Goal: Transaction & Acquisition: Purchase product/service

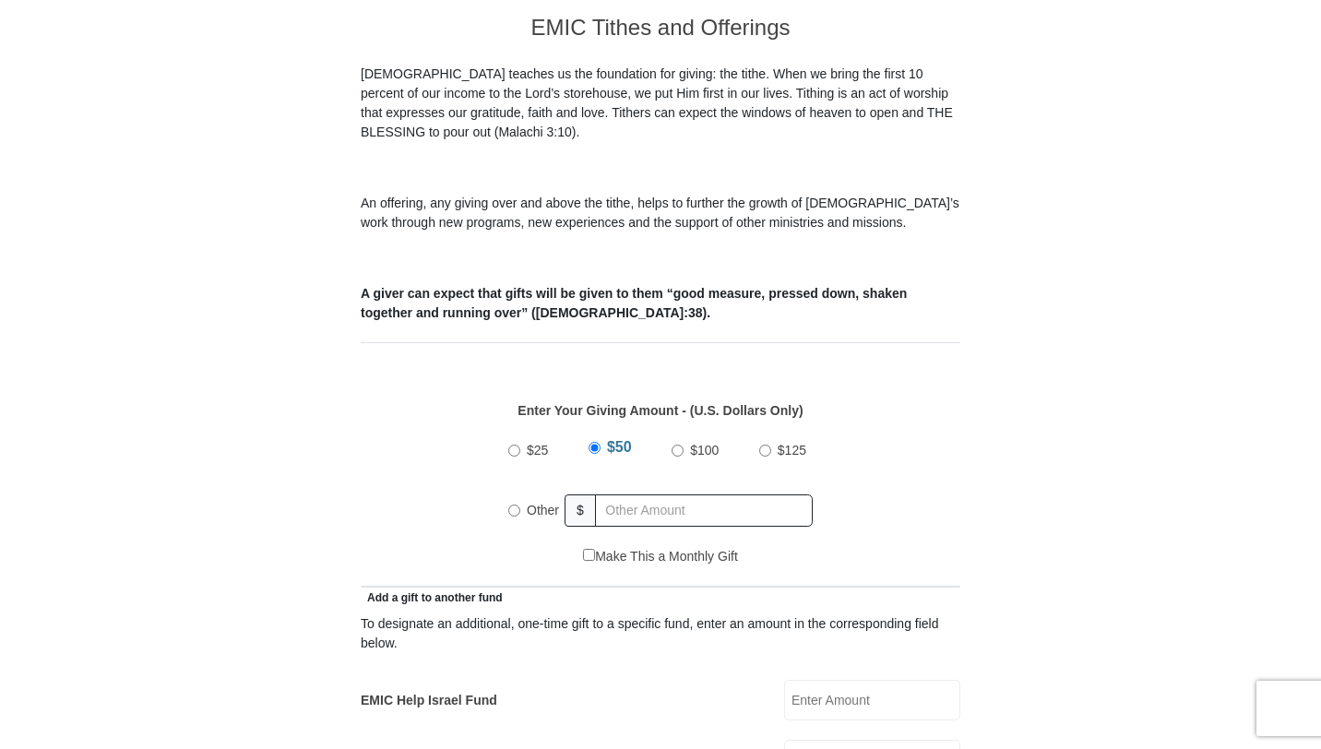
scroll to position [534, 0]
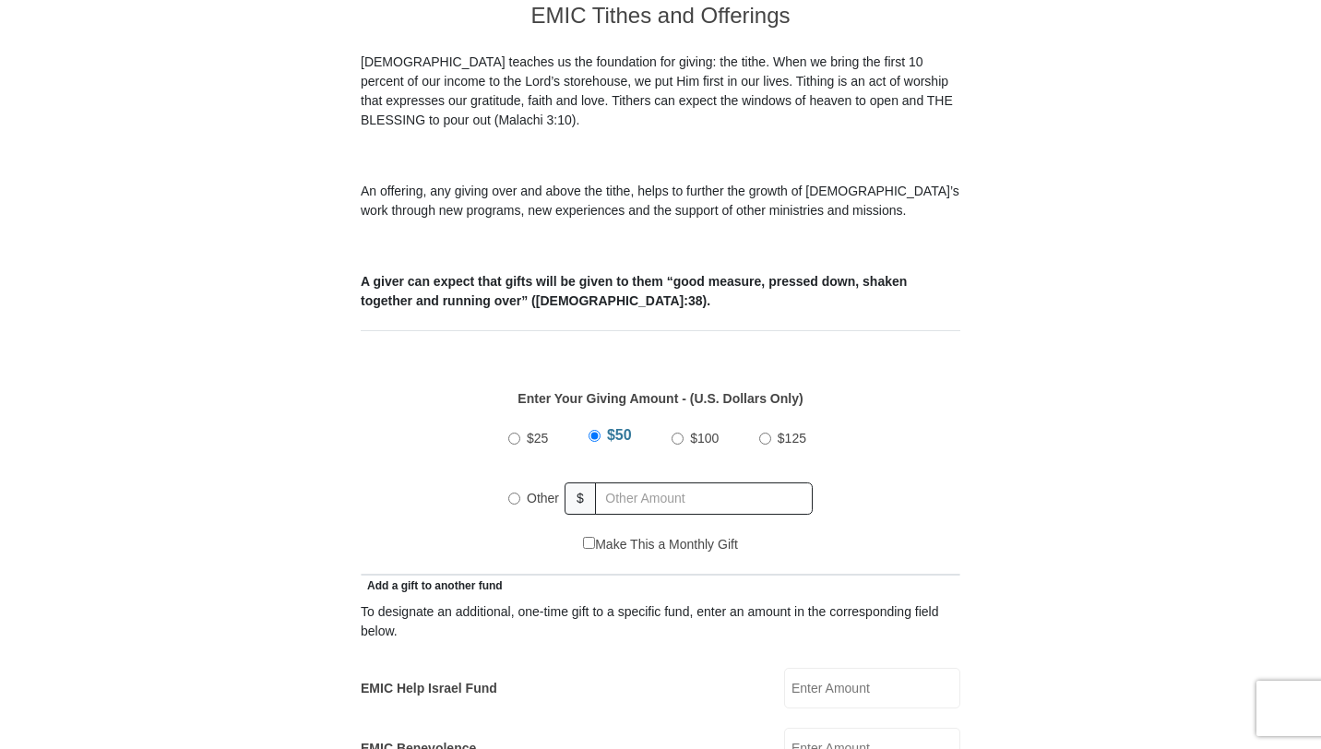
click at [683, 422] on label "$100" at bounding box center [704, 438] width 42 height 32
click at [683, 433] on input "$100" at bounding box center [677, 439] width 12 height 12
radio input "true"
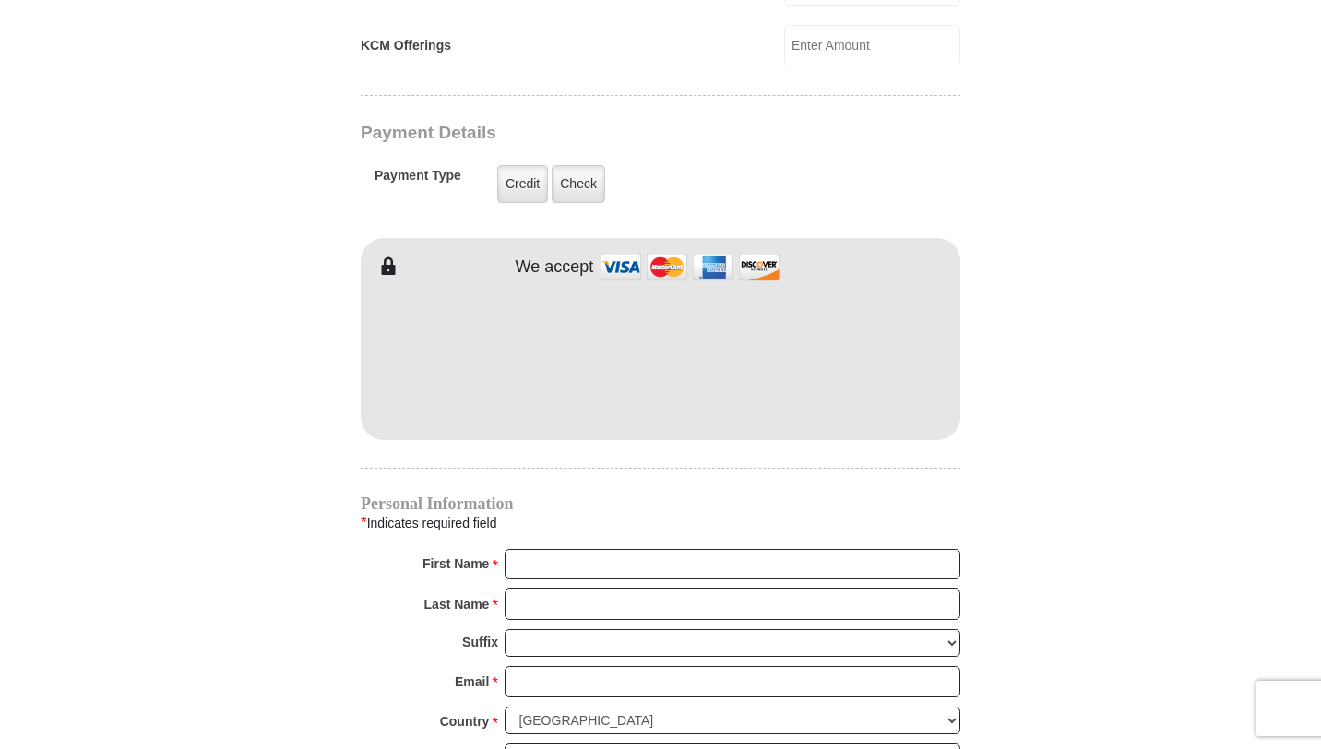
scroll to position [1420, 0]
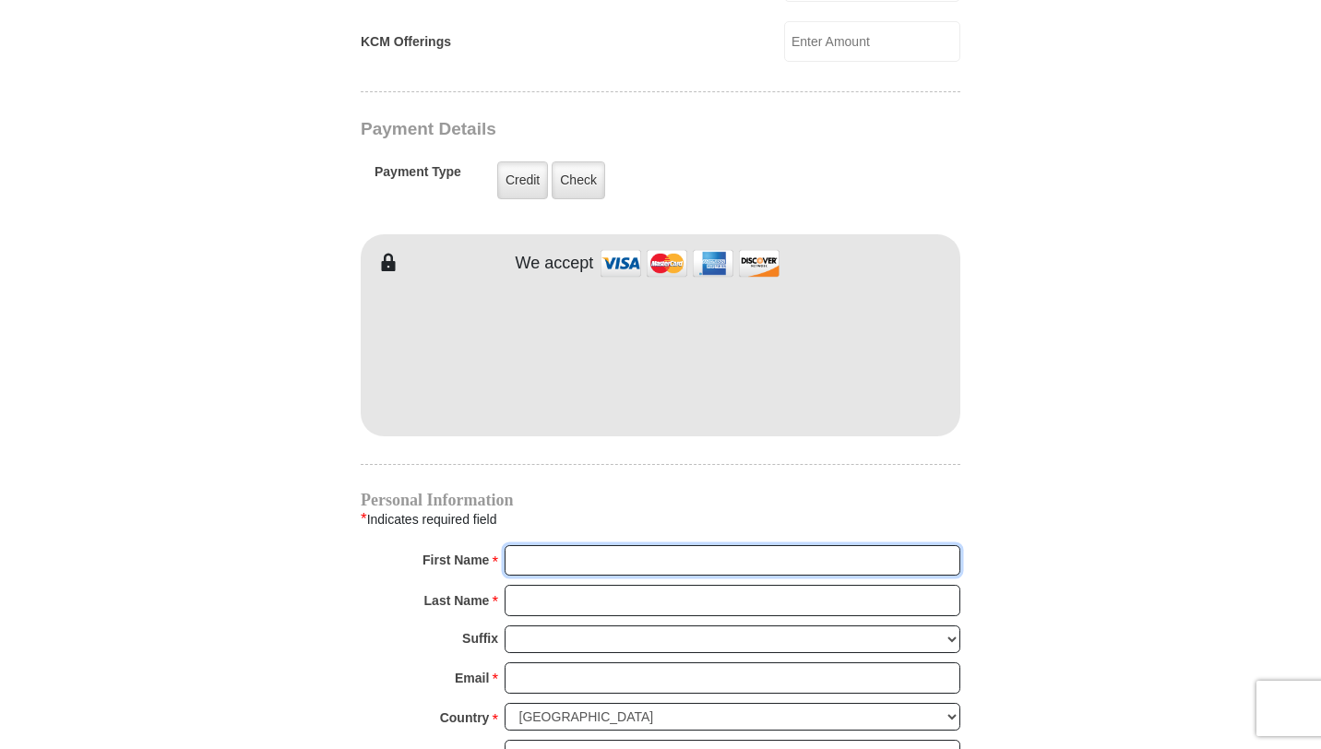
click at [562, 545] on input "First Name *" at bounding box center [733, 560] width 456 height 31
type input "Victoria"
click at [567, 585] on input "Last Name *" at bounding box center [733, 600] width 456 height 31
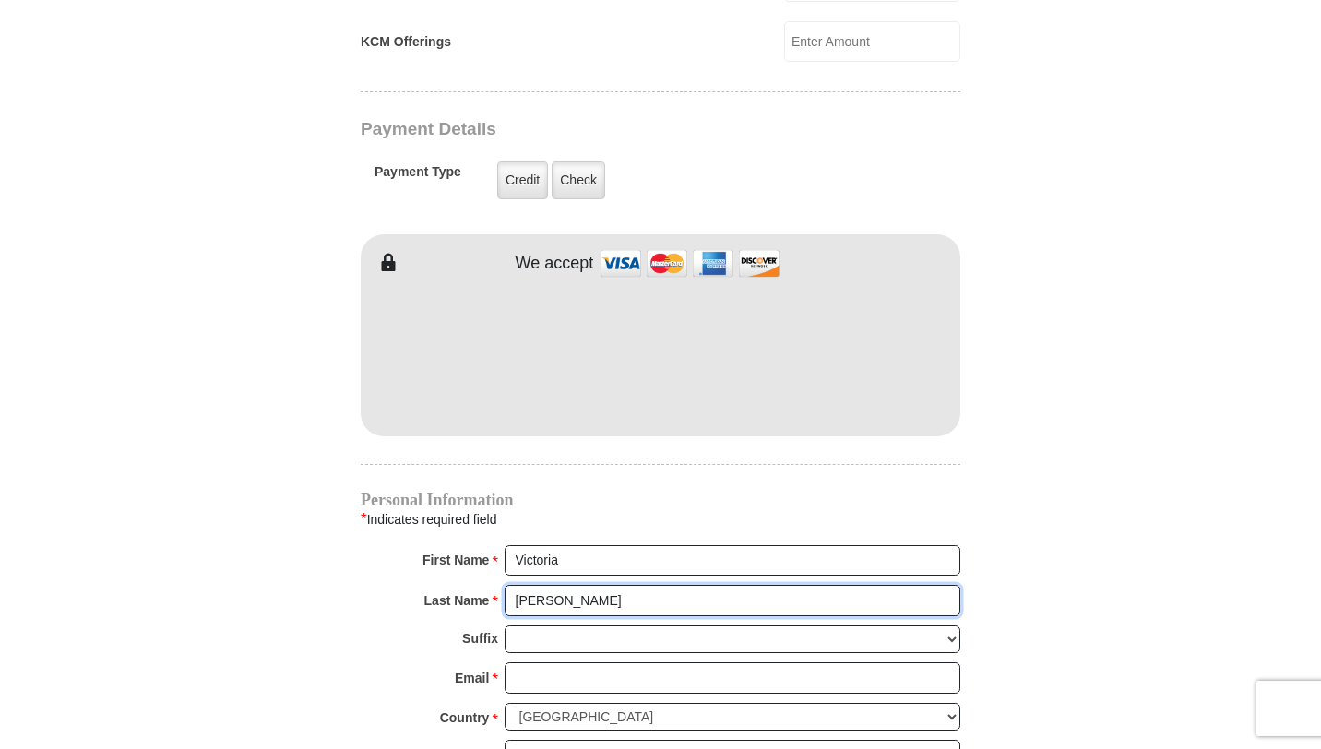
type input "[PERSON_NAME]"
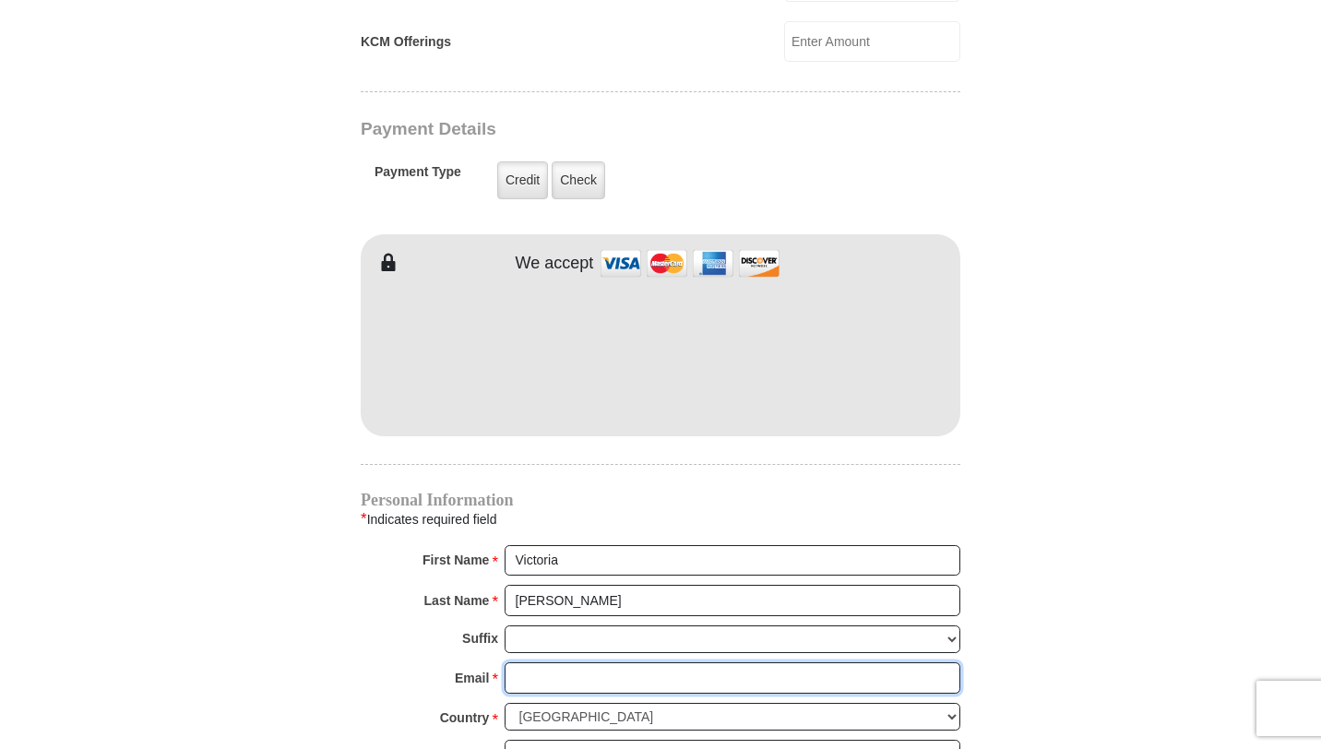
click at [553, 662] on input "Email *" at bounding box center [733, 677] width 456 height 31
type input "[EMAIL_ADDRESS][DOMAIN_NAME]"
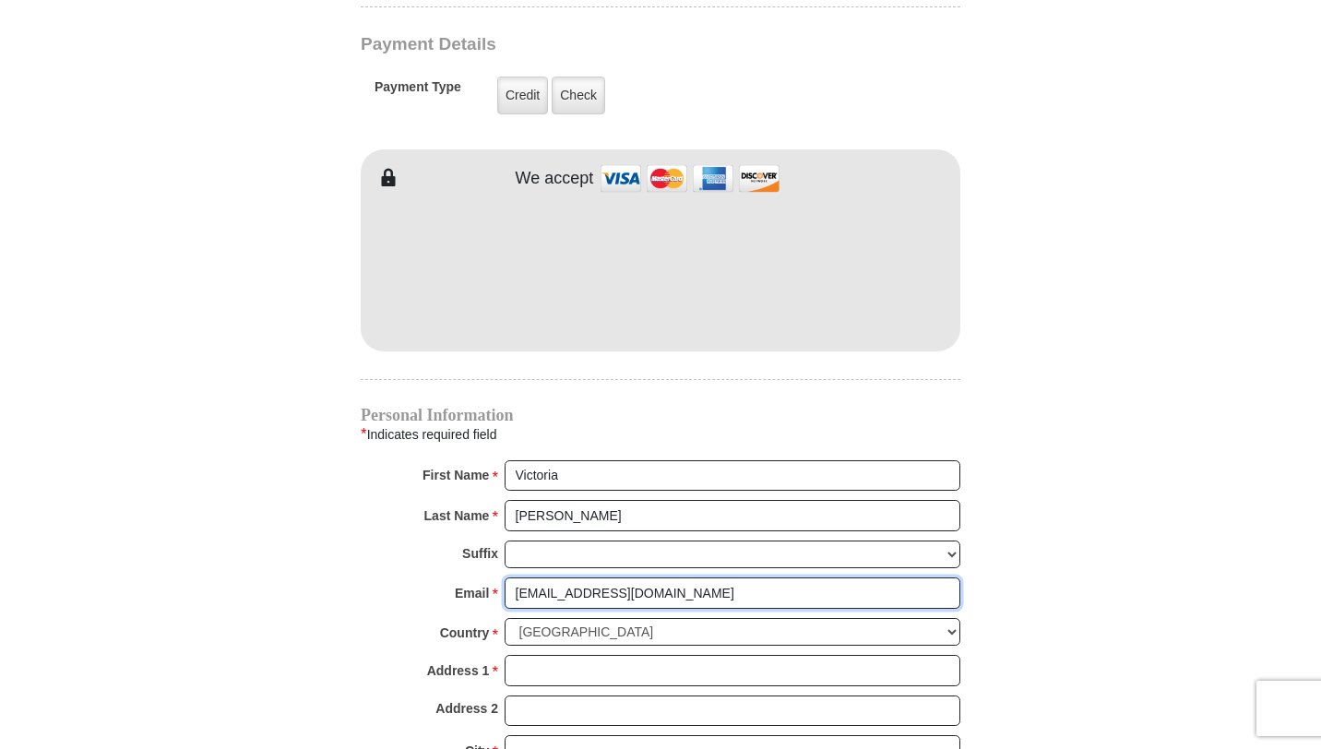
scroll to position [1518, 0]
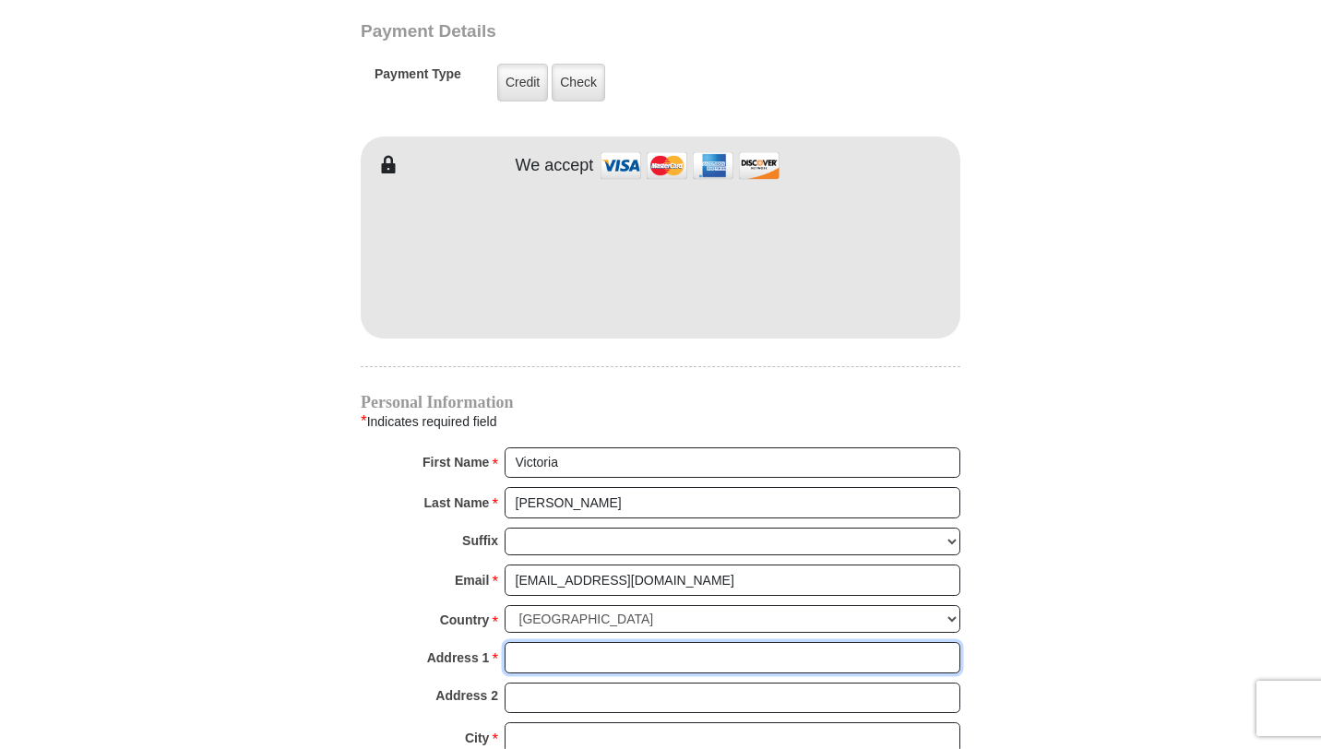
click at [576, 642] on input "Address 1 *" at bounding box center [733, 657] width 456 height 31
type input "9100 Apache Trail"
click at [561, 727] on input "City *" at bounding box center [733, 737] width 456 height 31
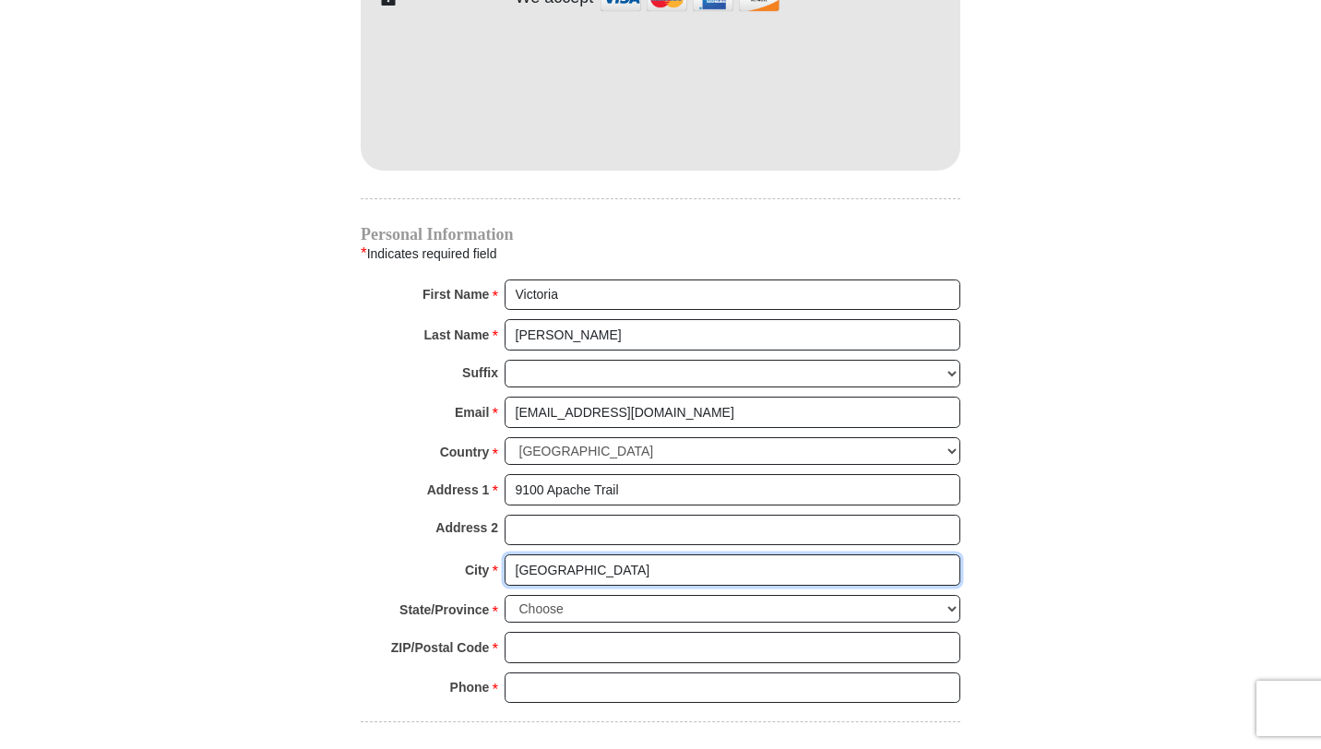
scroll to position [1703, 0]
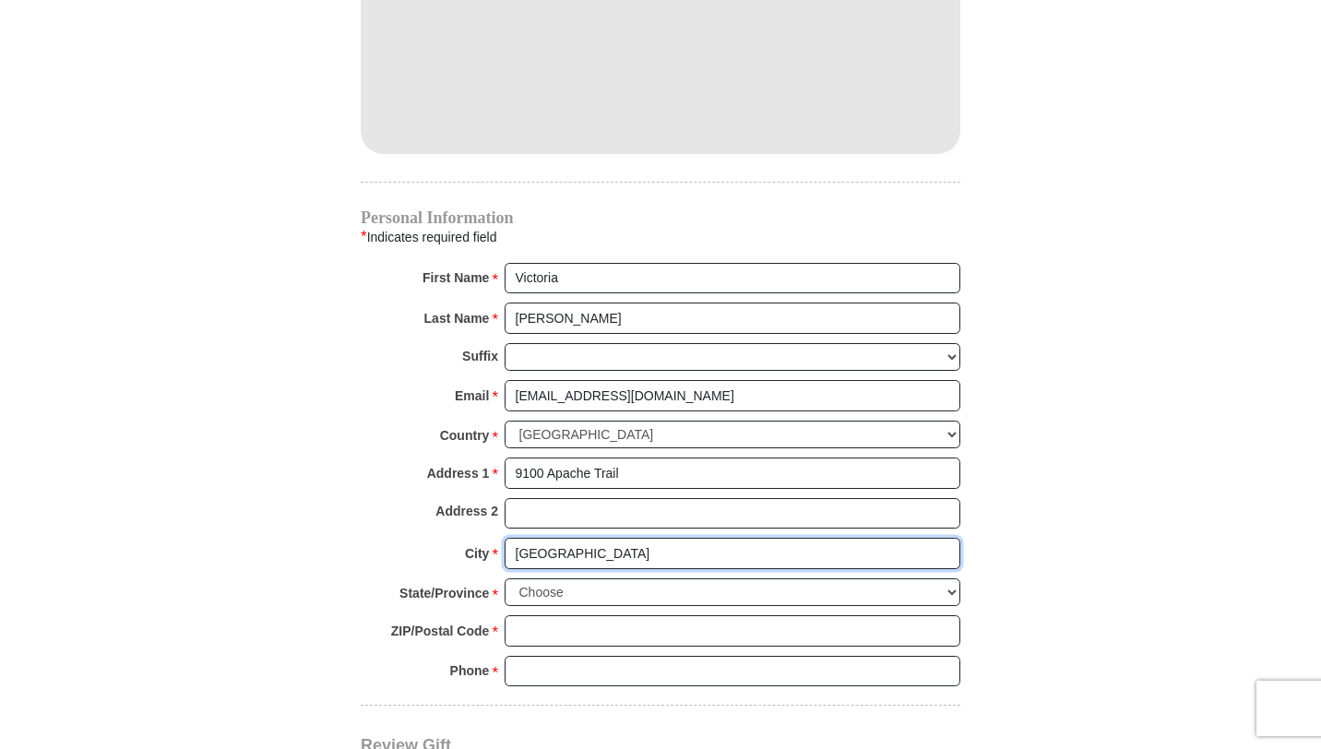
type input "[GEOGRAPHIC_DATA]"
click at [551, 578] on select "Choose [US_STATE] [US_STATE] [US_STATE] [US_STATE] [US_STATE] Armed Forces Amer…" at bounding box center [733, 592] width 456 height 29
select select "[GEOGRAPHIC_DATA]"
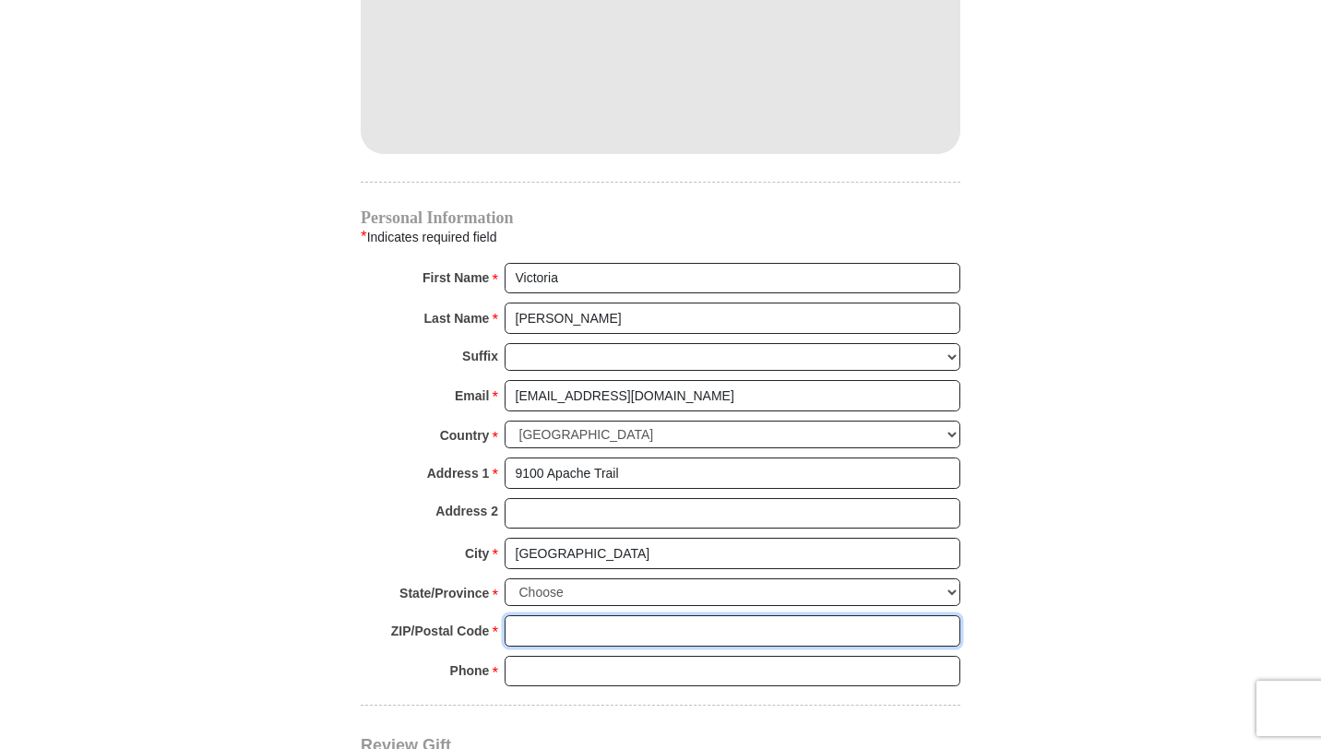
click at [558, 615] on input "ZIP/Postal Code *" at bounding box center [733, 630] width 456 height 31
type input "75022"
click at [566, 656] on input "Phone * *" at bounding box center [733, 671] width 456 height 31
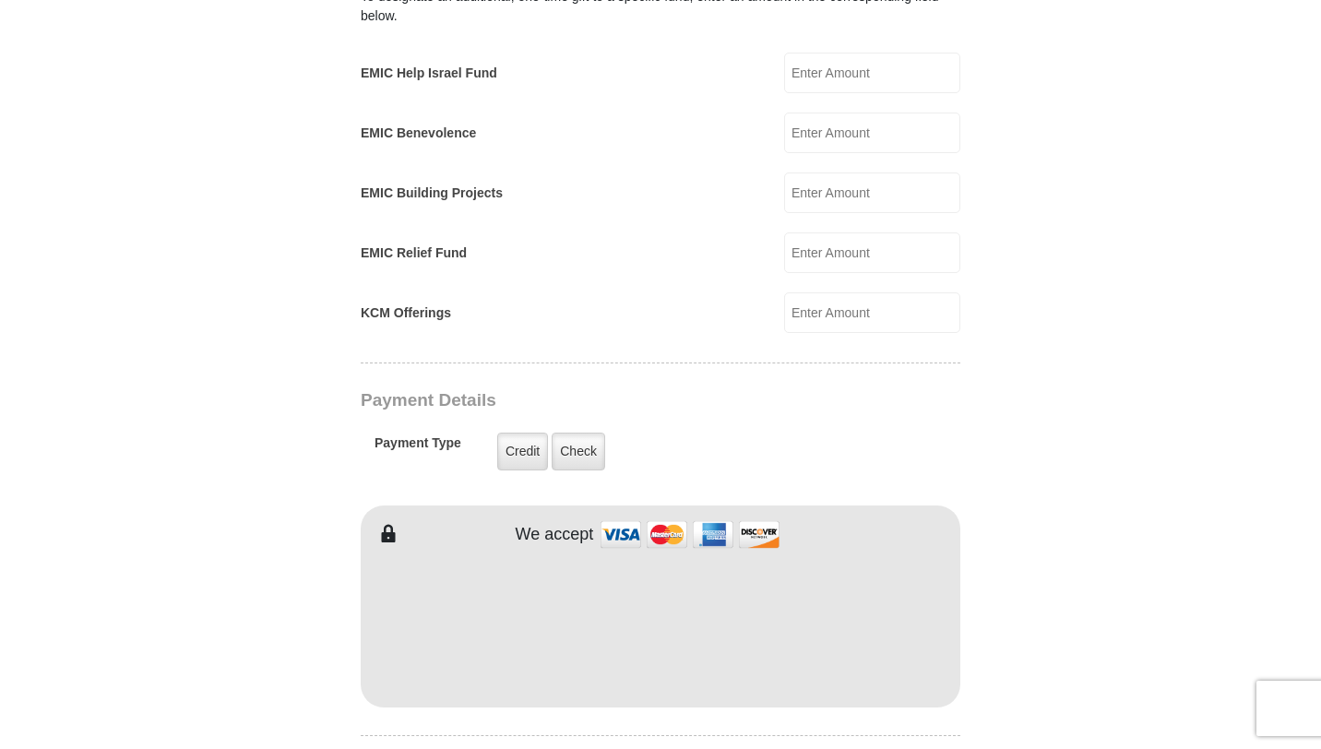
scroll to position [1150, 0]
type input "7149312376"
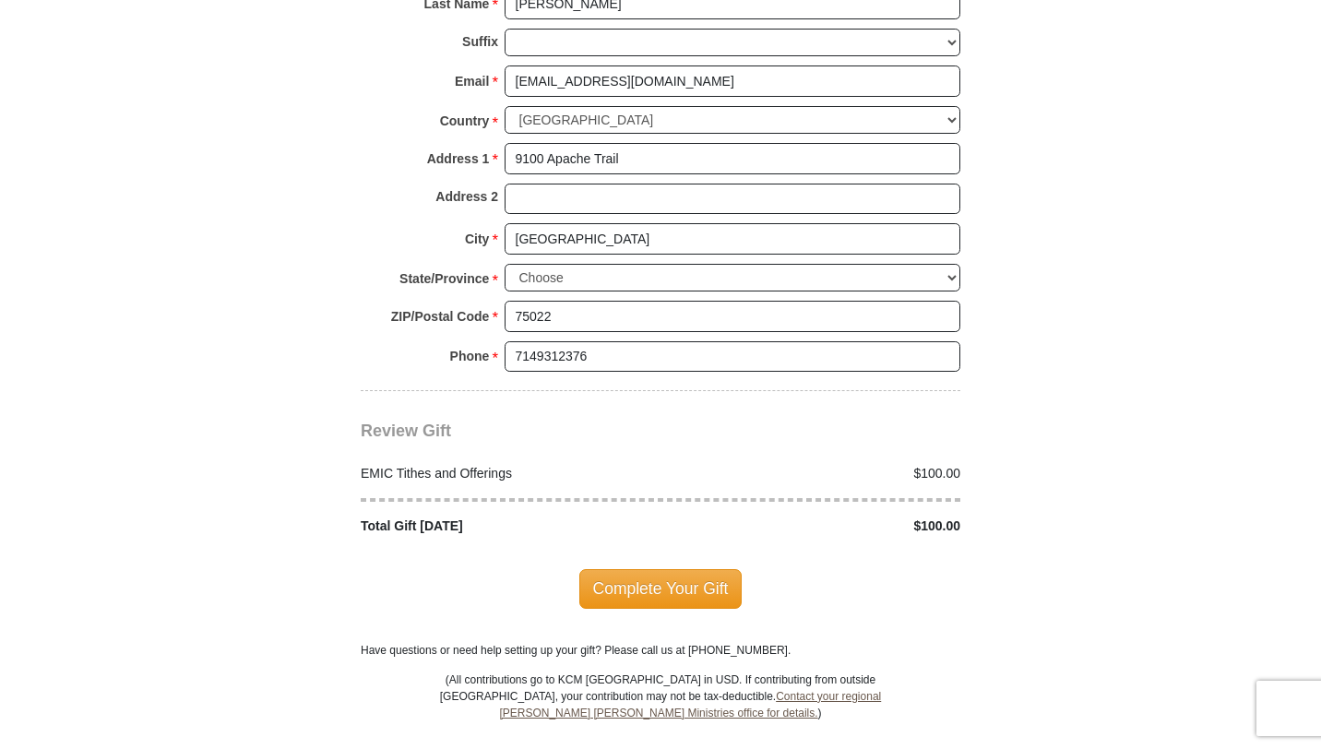
scroll to position [2034, 0]
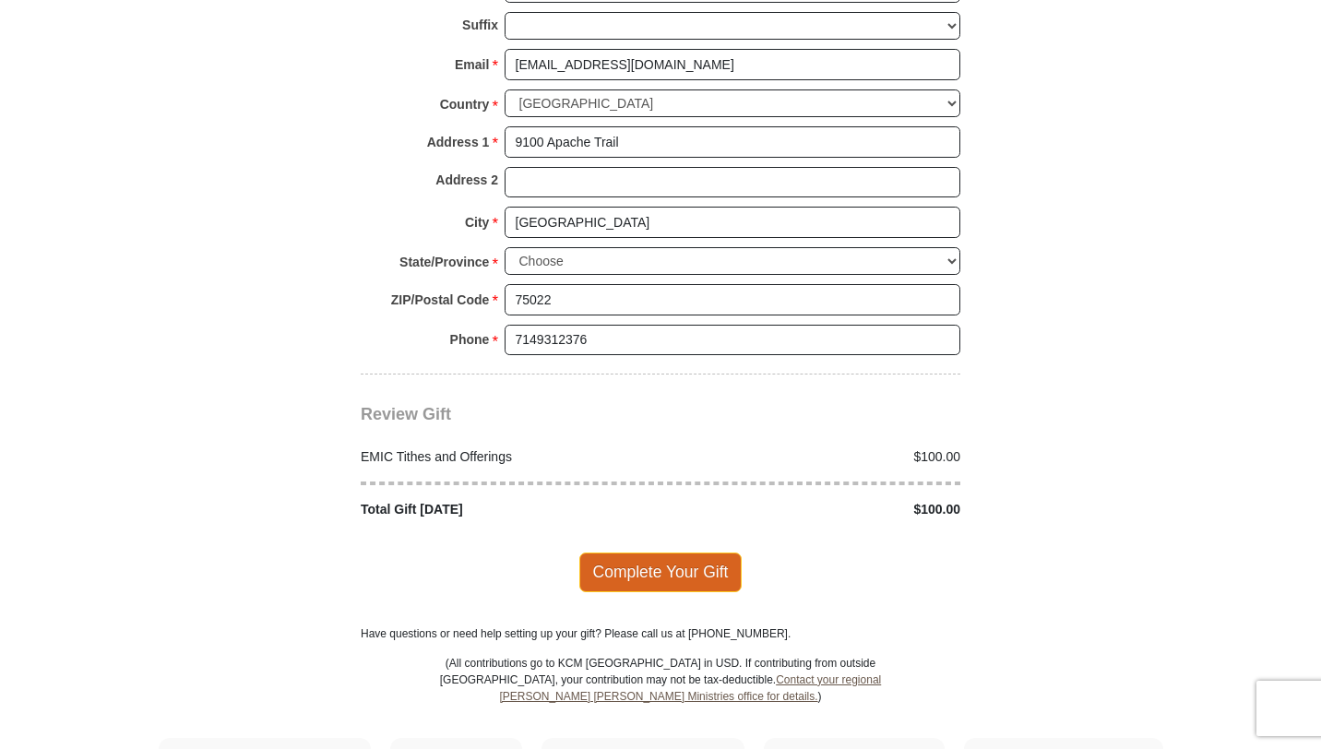
click at [658, 552] on span "Complete Your Gift" at bounding box center [660, 571] width 163 height 39
